Goal: Task Accomplishment & Management: Manage account settings

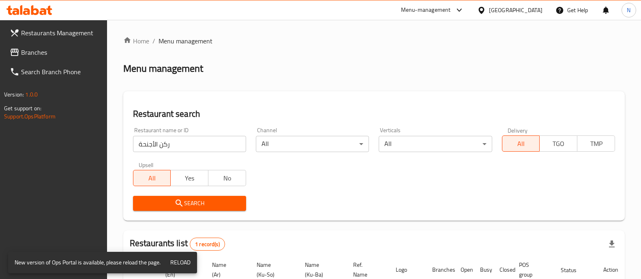
scroll to position [42, 0]
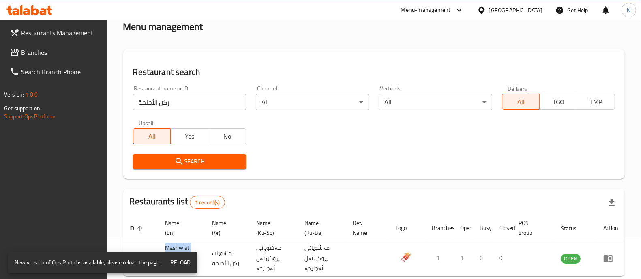
click at [31, 8] on icon at bounding box center [29, 10] width 46 height 10
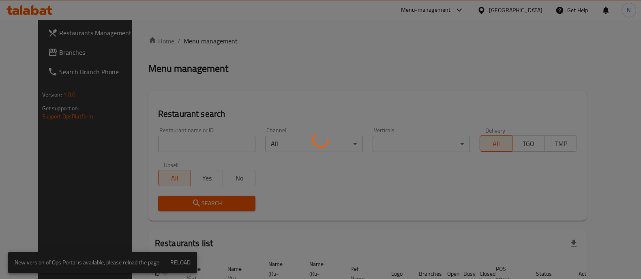
scroll to position [42, 0]
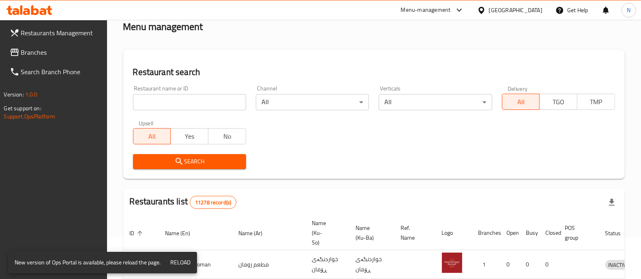
click at [188, 105] on input "search" at bounding box center [189, 102] width 113 height 16
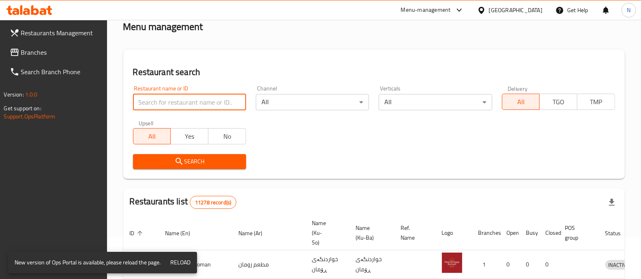
click at [188, 105] on input "search" at bounding box center [189, 102] width 113 height 16
paste input "690740"
type input "690740"
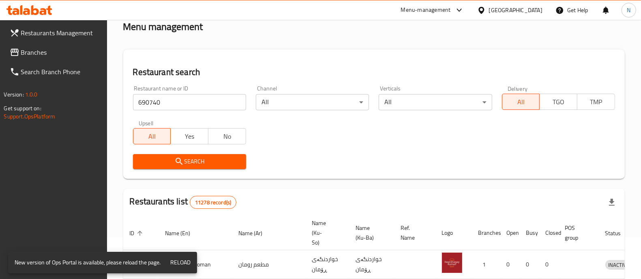
click at [206, 164] on span "Search" at bounding box center [189, 161] width 100 height 10
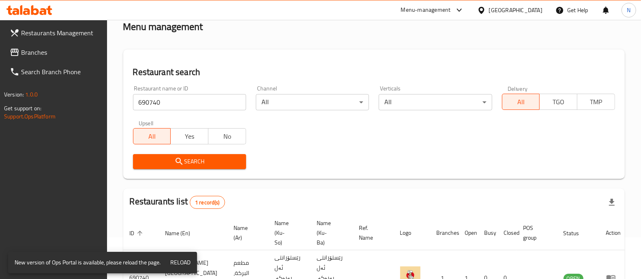
scroll to position [92, 0]
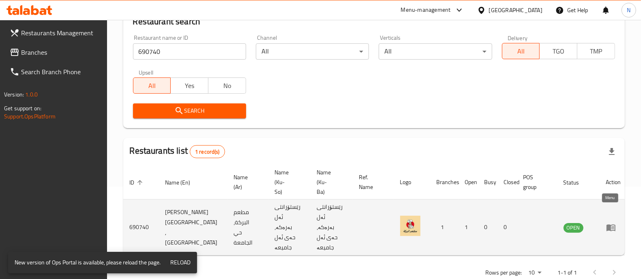
click at [609, 224] on icon "enhanced table" at bounding box center [610, 227] width 9 height 7
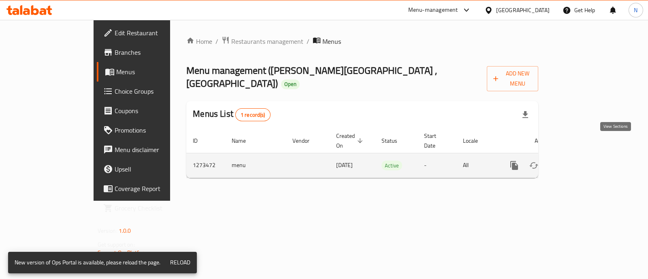
click at [577, 162] on icon "enhanced table" at bounding box center [572, 165] width 7 height 7
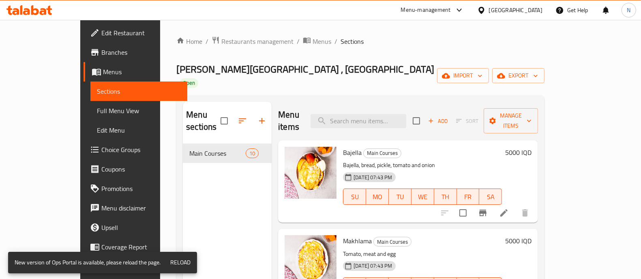
click at [531, 147] on h6 "5000 IQD" at bounding box center [518, 152] width 26 height 11
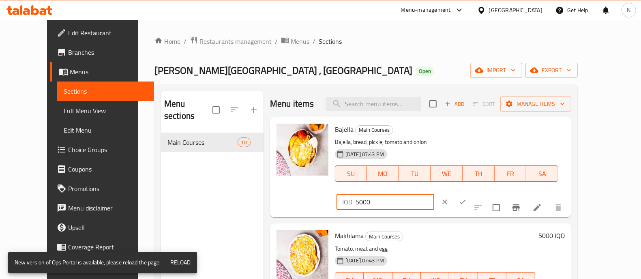
drag, startPoint x: 498, startPoint y: 134, endPoint x: 483, endPoint y: 137, distance: 14.9
click at [434, 194] on div "IQD 5000 ​" at bounding box center [385, 202] width 98 height 16
type input "6000"
click at [466, 198] on icon "ok" at bounding box center [462, 202] width 8 height 8
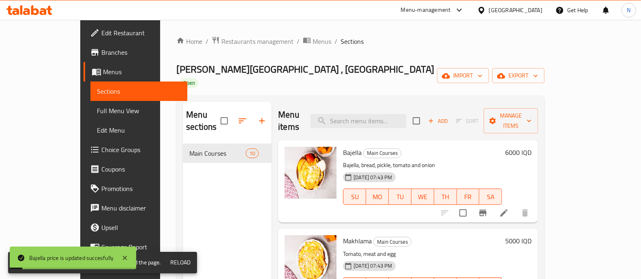
click at [531, 235] on h6 "5000 IQD" at bounding box center [518, 240] width 26 height 11
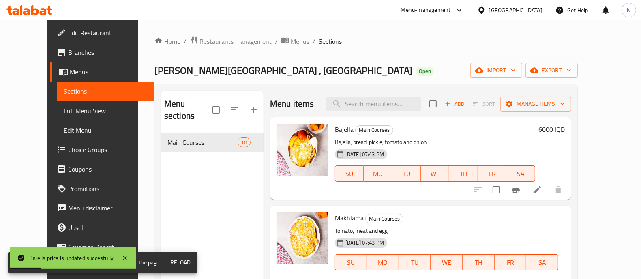
paste input "6"
type input "6000"
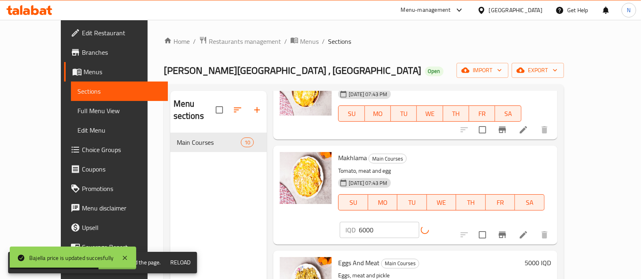
scroll to position [101, 0]
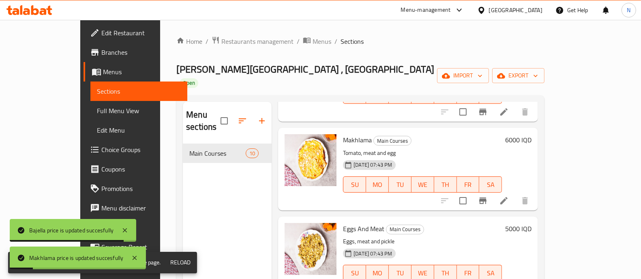
click at [531, 223] on h6 "5000 IQD" at bounding box center [518, 228] width 26 height 11
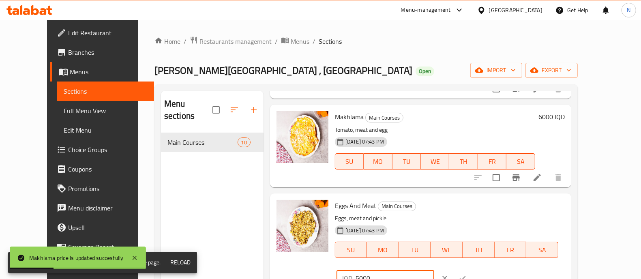
click at [434, 270] on input "5000" at bounding box center [394, 278] width 79 height 16
paste input "6"
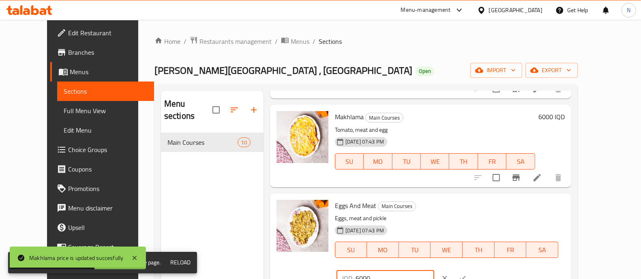
type input "6000"
click at [471, 269] on button "ok" at bounding box center [462, 278] width 18 height 18
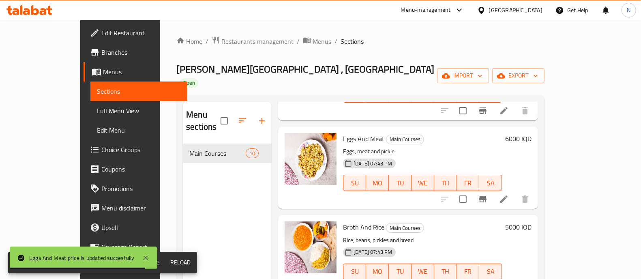
scroll to position [202, 0]
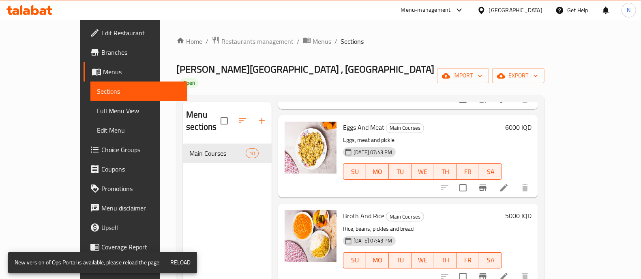
click at [531, 210] on h6 "5000 IQD" at bounding box center [518, 215] width 26 height 11
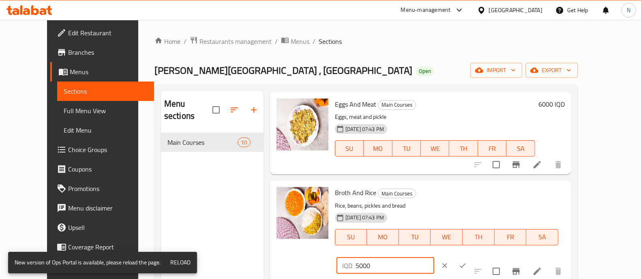
click at [434, 257] on input "5000" at bounding box center [394, 265] width 79 height 16
paste input "6"
type input "6000"
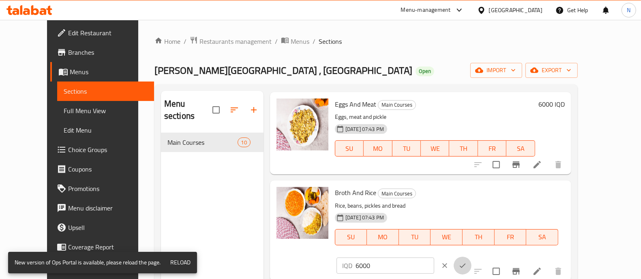
click at [471, 257] on button "ok" at bounding box center [462, 266] width 18 height 18
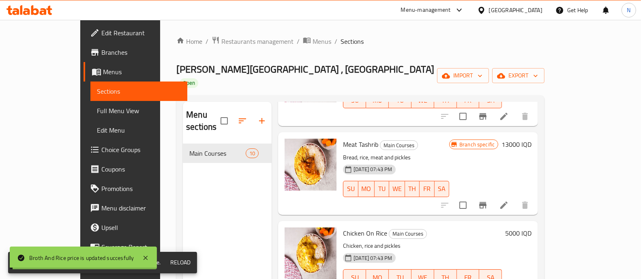
scroll to position [456, 0]
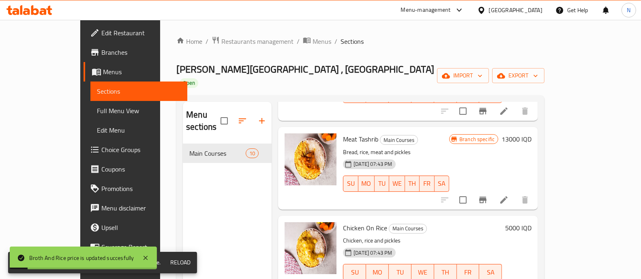
click at [531, 222] on h6 "5000 IQD" at bounding box center [518, 227] width 26 height 11
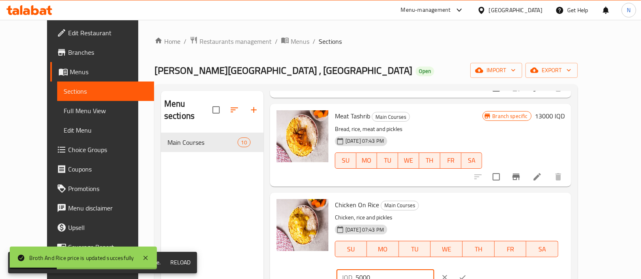
click at [434, 269] on input "5000" at bounding box center [394, 277] width 79 height 16
paste input "6"
type input "6000"
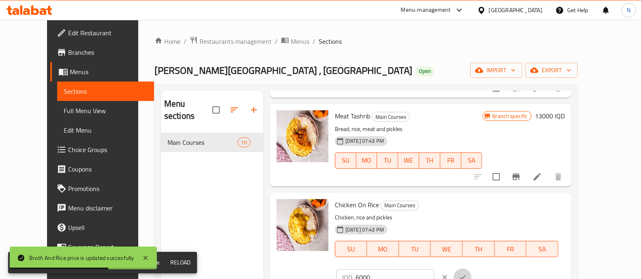
click at [466, 273] on icon "ok" at bounding box center [462, 277] width 8 height 8
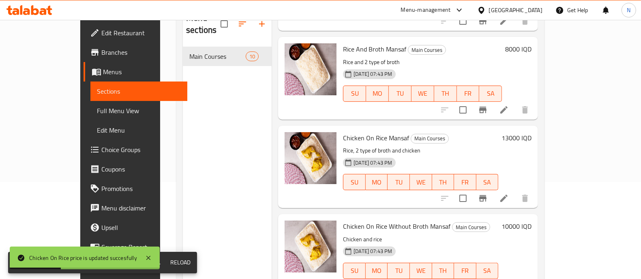
scroll to position [113, 0]
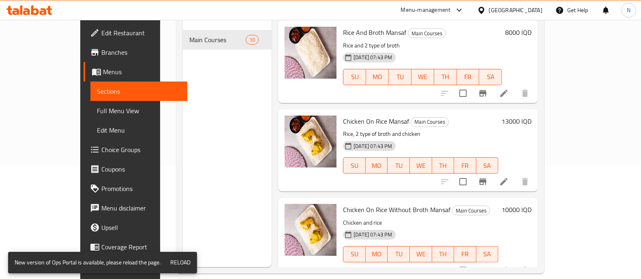
click at [52, 7] on div at bounding box center [29, 10] width 59 height 16
click at [29, 10] on icon at bounding box center [26, 11] width 7 height 7
